Goal: Find specific page/section: Find specific page/section

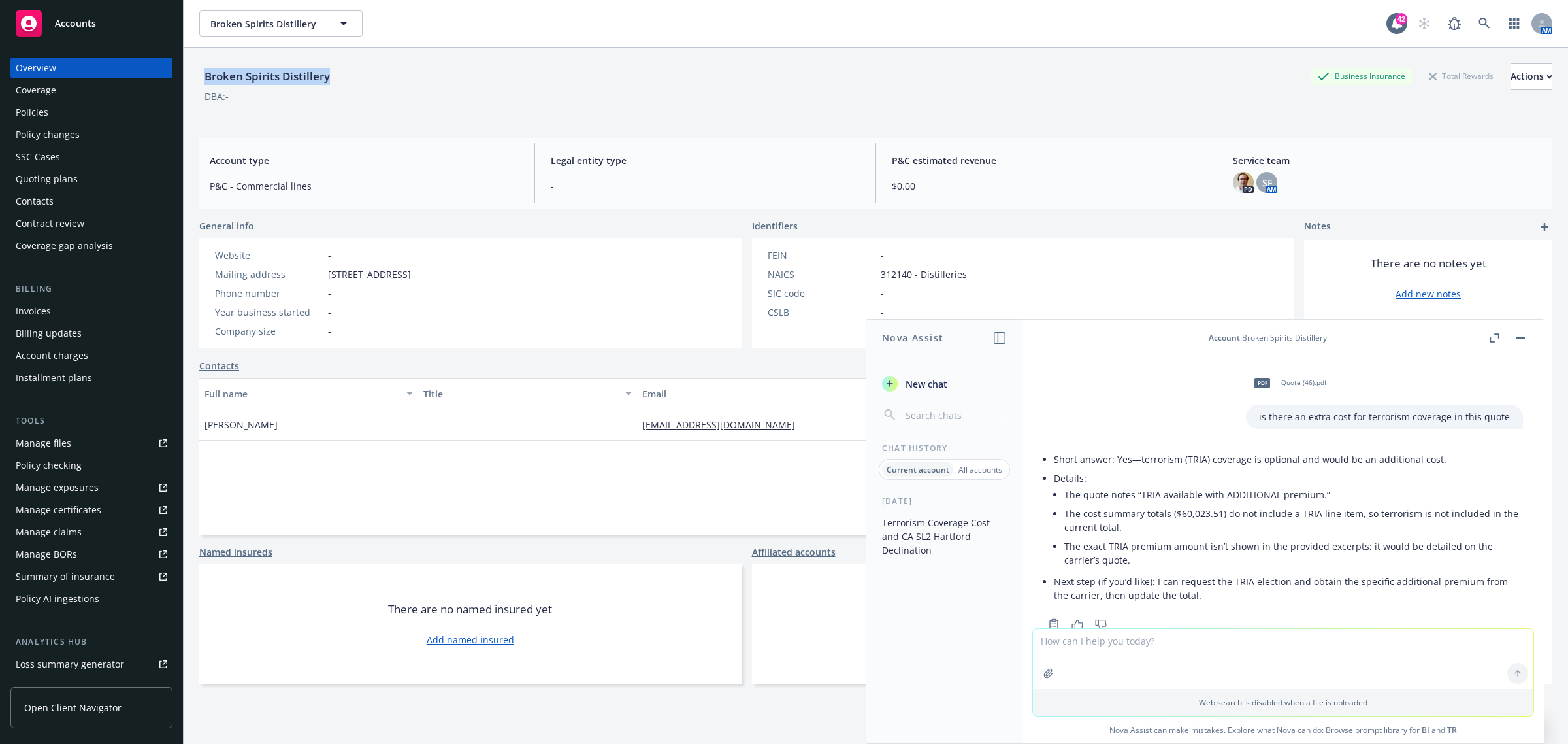
scroll to position [1668, 0]
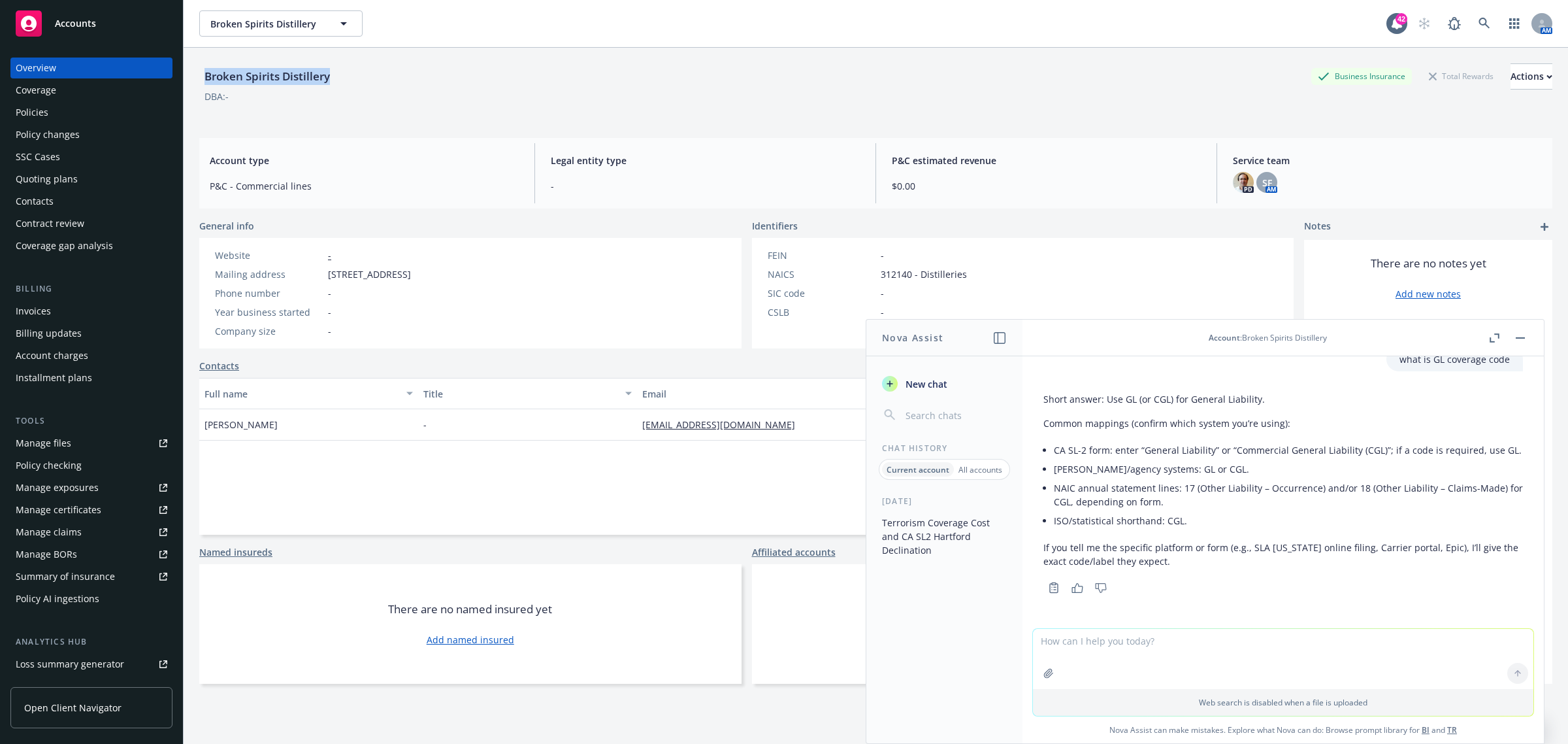
click at [64, 304] on div "Invoices" at bounding box center [91, 311] width 152 height 21
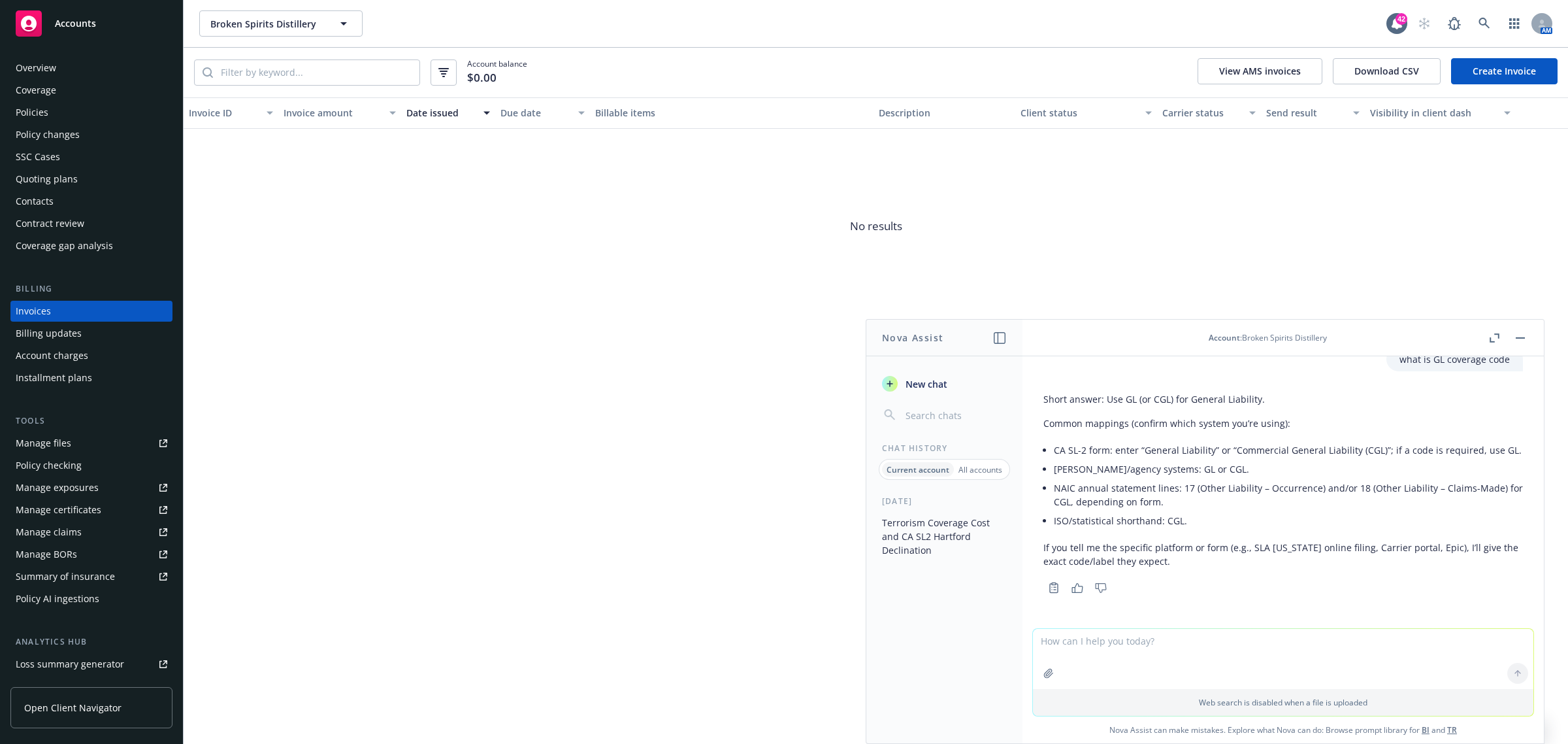
click at [1514, 335] on button "button" at bounding box center [1521, 338] width 16 height 16
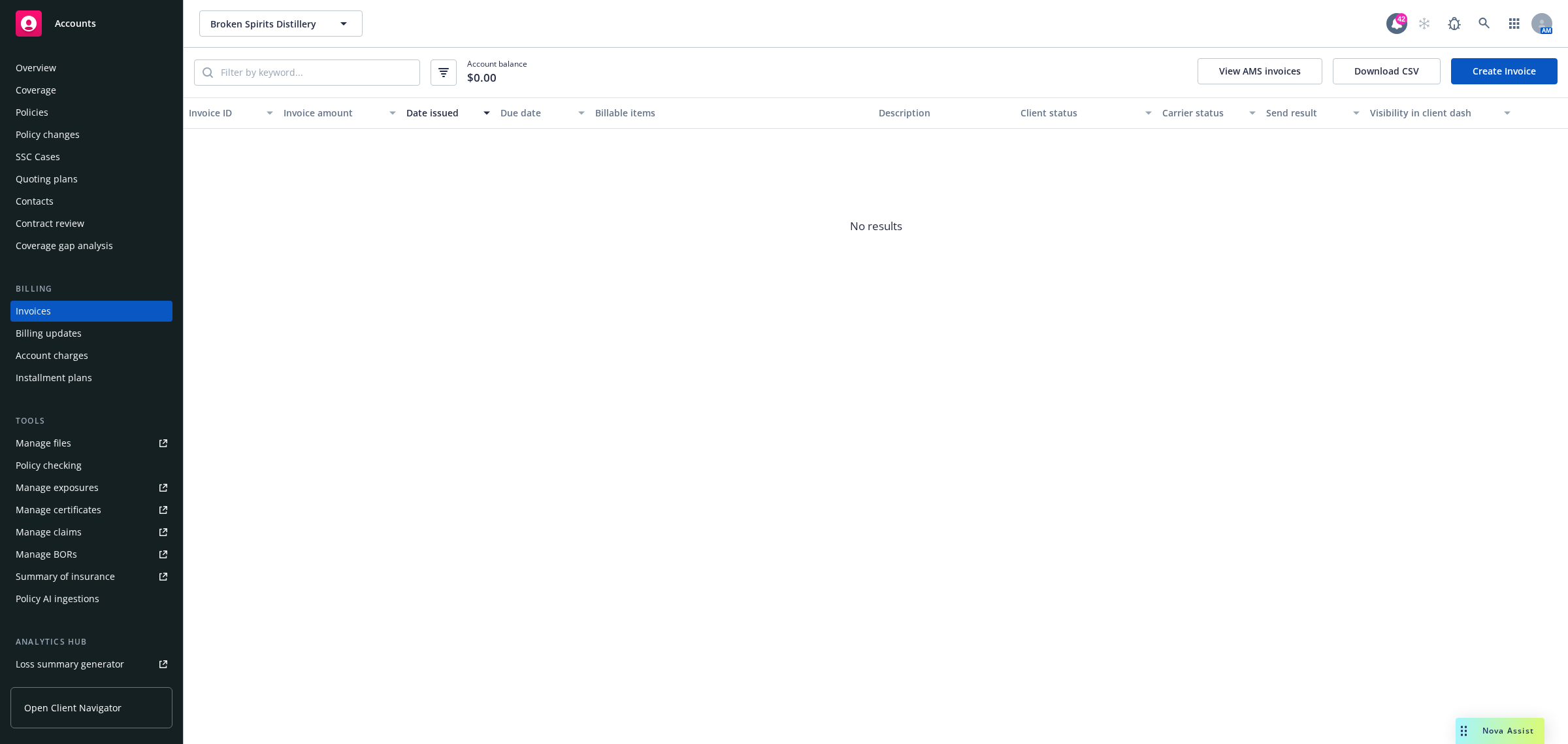
click at [105, 113] on div "Policies" at bounding box center [91, 112] width 152 height 21
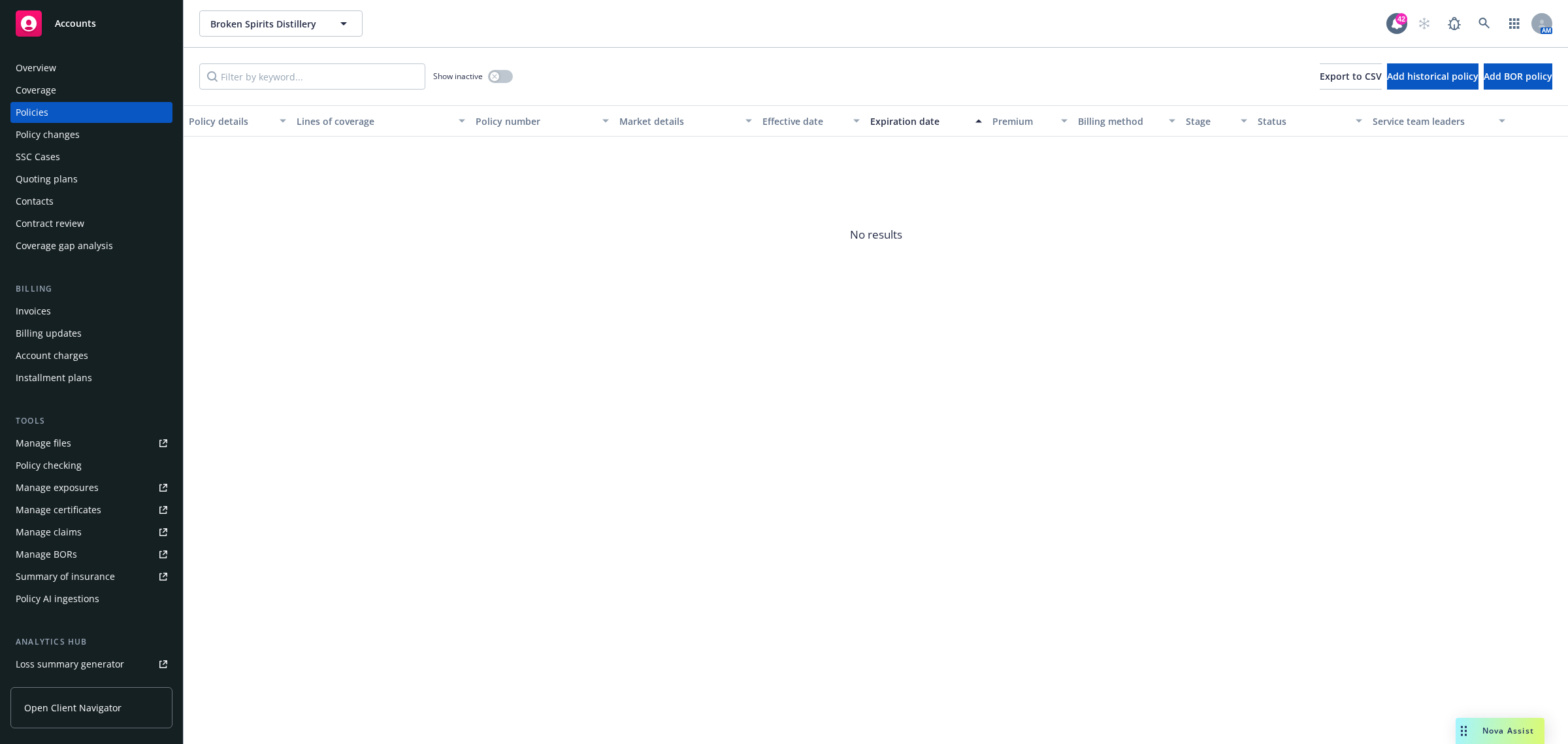
click at [64, 304] on div "Invoices" at bounding box center [91, 311] width 152 height 21
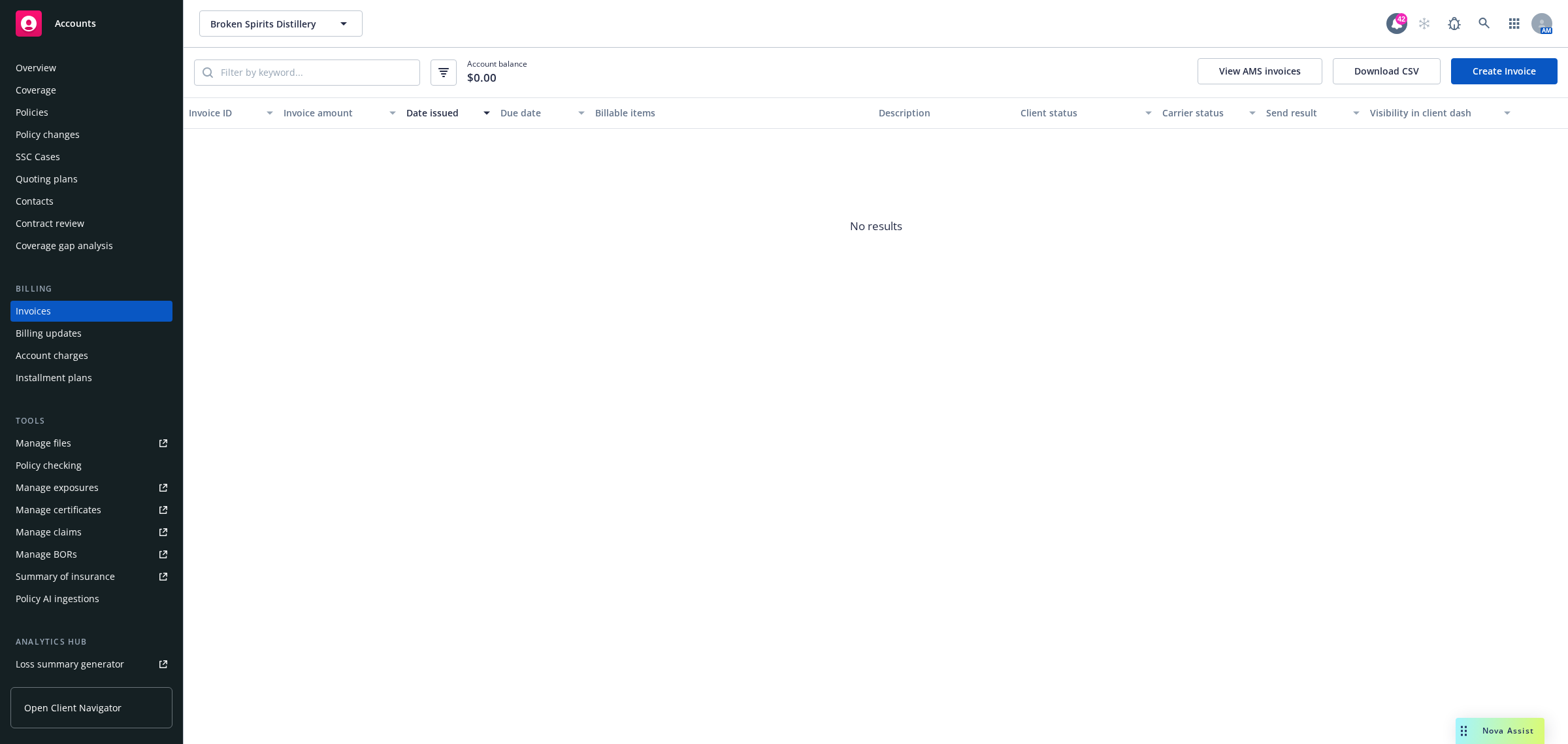
click at [89, 117] on div "Policies" at bounding box center [91, 112] width 152 height 21
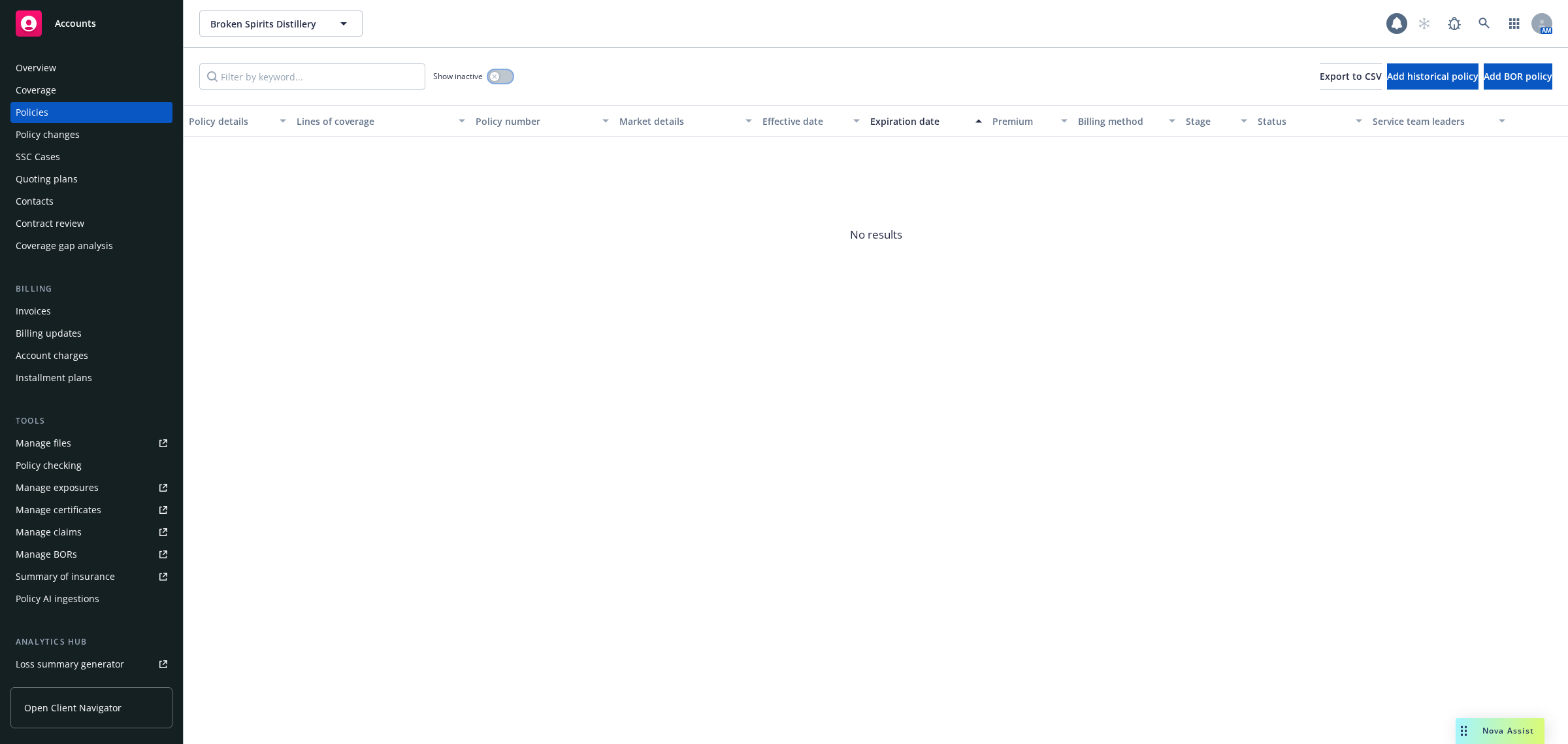
click at [513, 76] on button "button" at bounding box center [500, 76] width 25 height 13
click at [507, 75] on icon "button" at bounding box center [506, 76] width 5 height 4
click at [61, 182] on div "Quoting plans" at bounding box center [47, 179] width 62 height 21
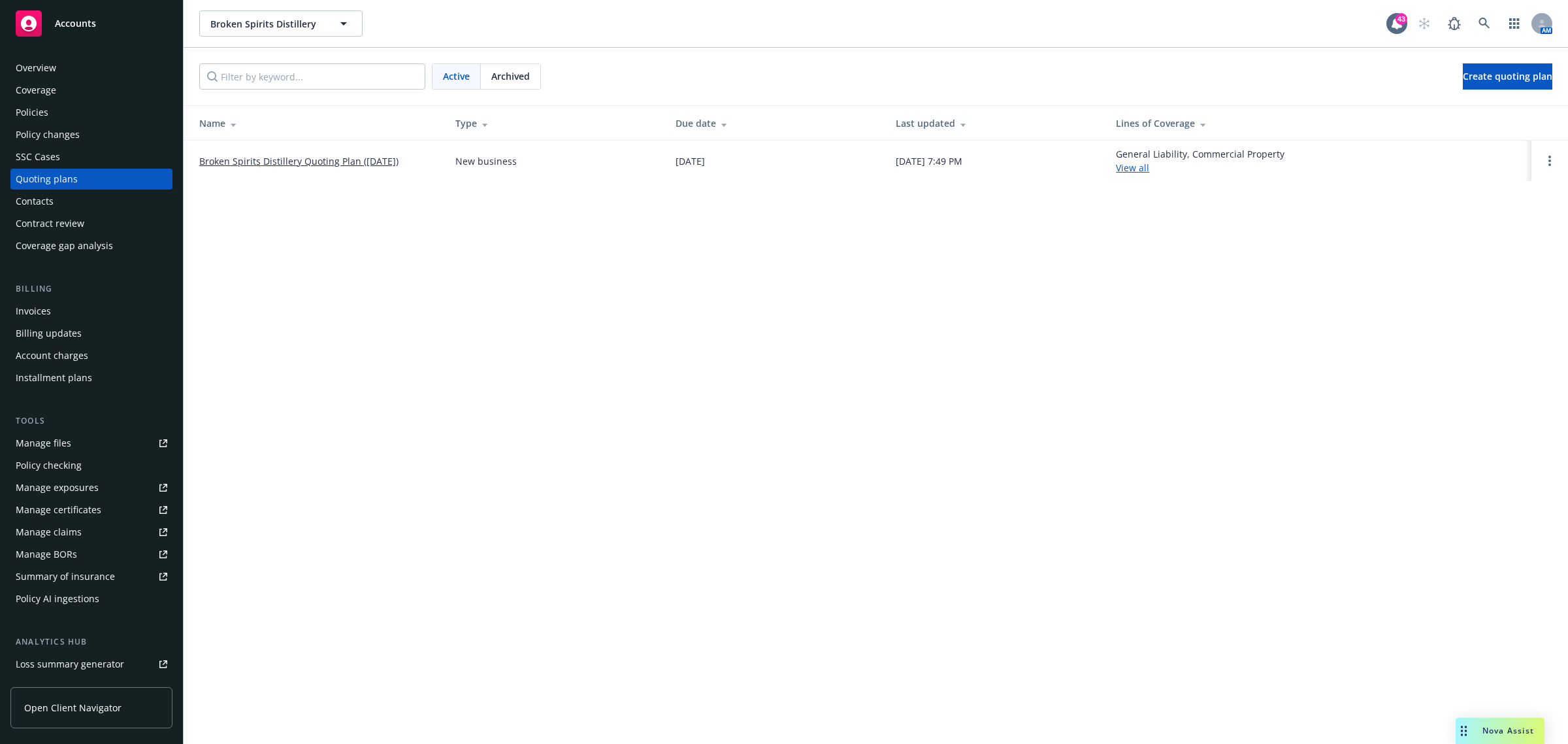
click at [253, 167] on link "Broken Spirits Distillery Quoting Plan ([DATE])" at bounding box center [299, 161] width 200 height 14
